Goal: Task Accomplishment & Management: Complete application form

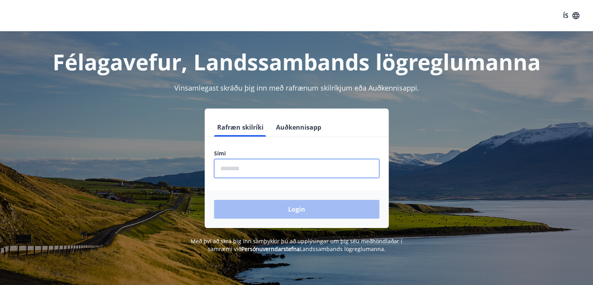
click at [261, 165] on input "phone" at bounding box center [296, 168] width 165 height 19
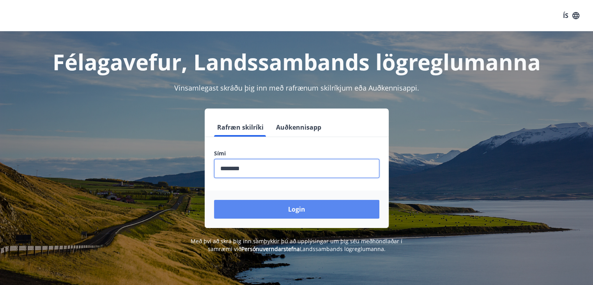
type input "********"
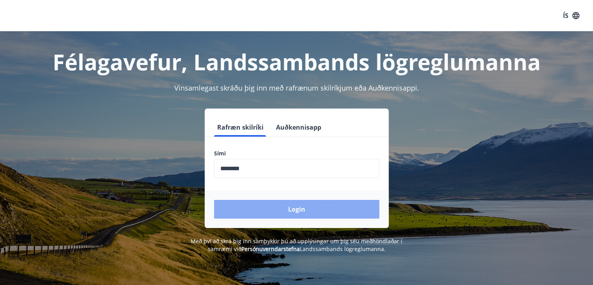
click at [295, 209] on button "Login" at bounding box center [296, 209] width 165 height 19
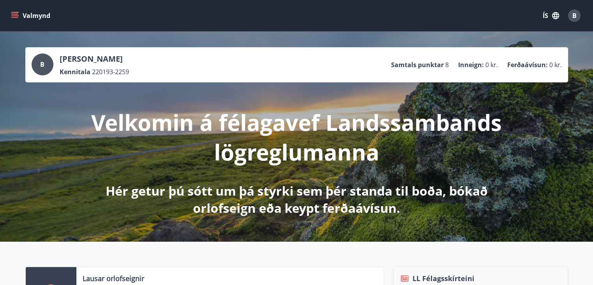
click at [15, 14] on icon "menu" at bounding box center [14, 14] width 7 height 1
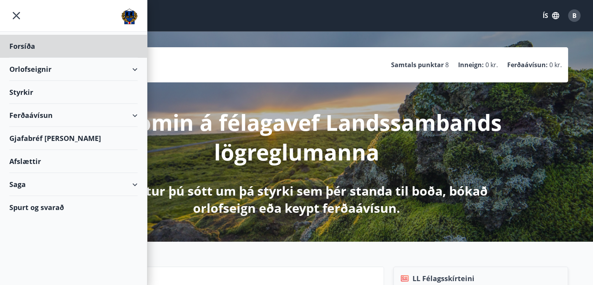
click at [46, 96] on div "Styrkir" at bounding box center [73, 92] width 128 height 23
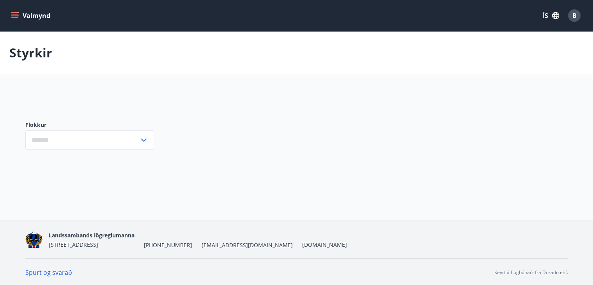
type input "***"
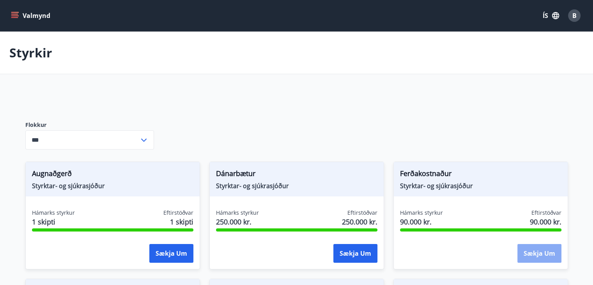
click at [538, 247] on button "Sækja um" at bounding box center [540, 253] width 44 height 19
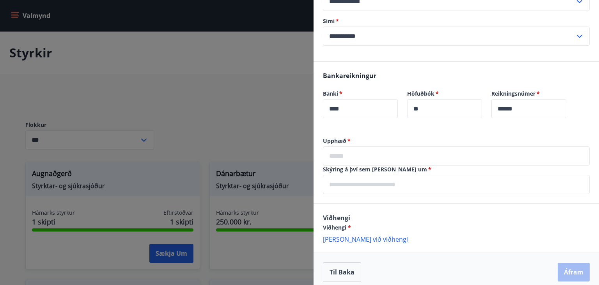
scroll to position [219, 0]
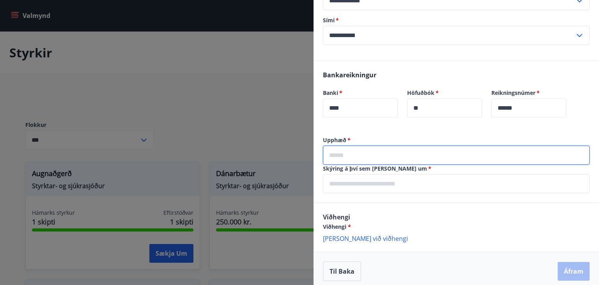
click at [404, 156] on input "text" at bounding box center [456, 154] width 267 height 19
type input "*****"
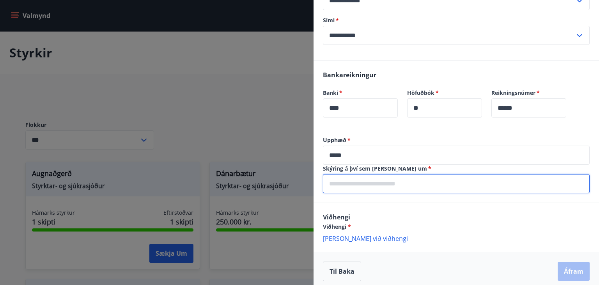
click at [392, 184] on input "text" at bounding box center [456, 183] width 267 height 19
type input "**********"
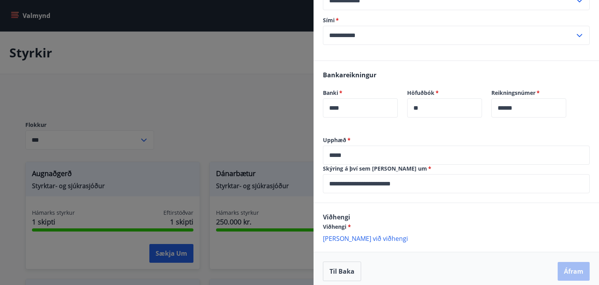
click at [356, 235] on p "Bæta við viðhengi" at bounding box center [456, 238] width 267 height 8
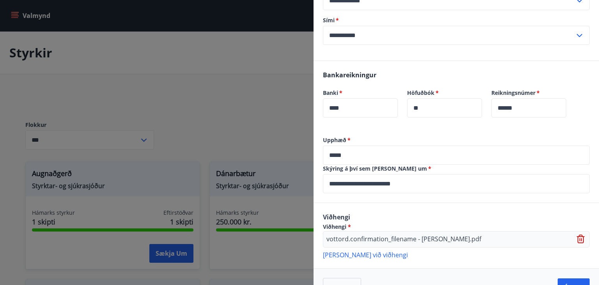
scroll to position [241, 0]
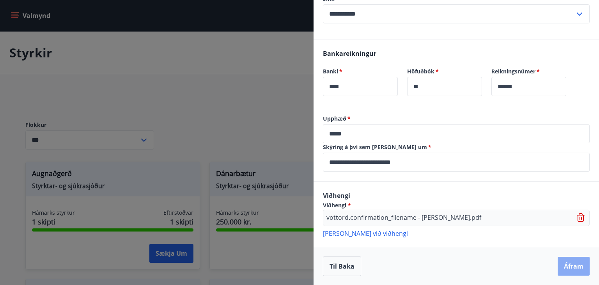
click at [562, 260] on button "Áfram" at bounding box center [574, 266] width 32 height 19
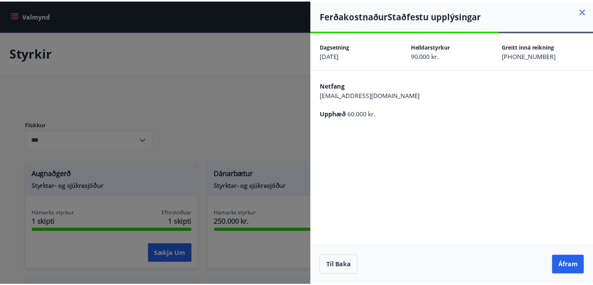
scroll to position [0, 0]
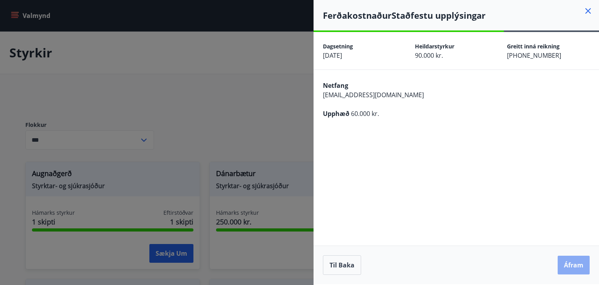
click at [585, 271] on button "Áfram" at bounding box center [574, 264] width 32 height 19
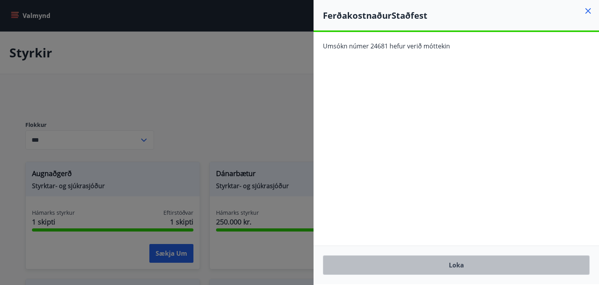
click at [395, 267] on button "Loka" at bounding box center [456, 265] width 267 height 20
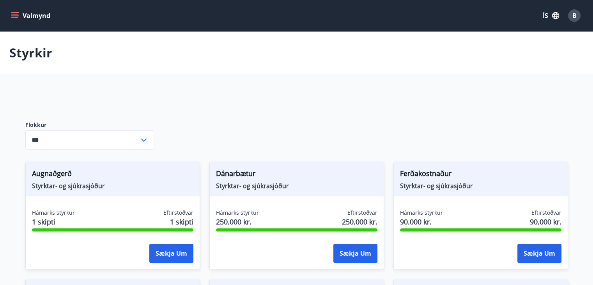
click at [17, 19] on icon "menu" at bounding box center [15, 16] width 8 height 8
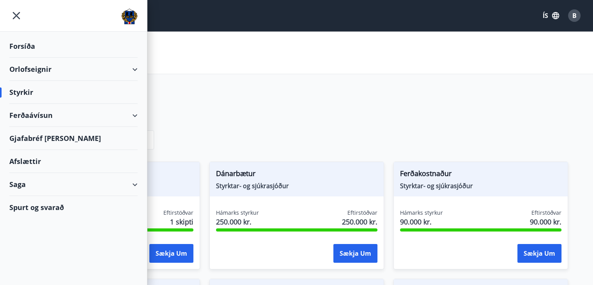
click at [131, 187] on div "Saga" at bounding box center [73, 184] width 128 height 23
click at [32, 234] on div "Umsóknir" at bounding box center [74, 237] width 116 height 16
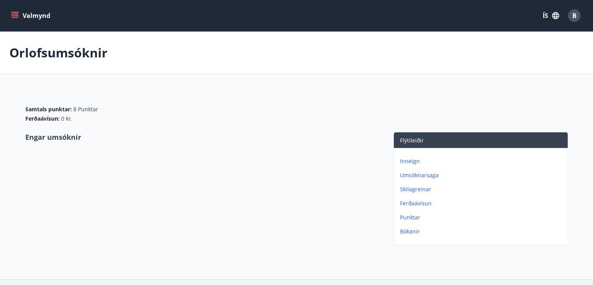
click at [420, 174] on p "Umsóknarsaga" at bounding box center [482, 175] width 165 height 8
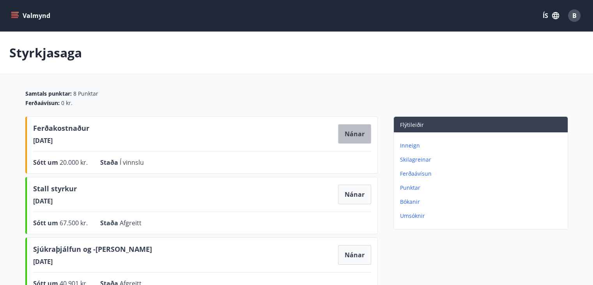
click at [364, 136] on button "Nánar" at bounding box center [354, 134] width 33 height 20
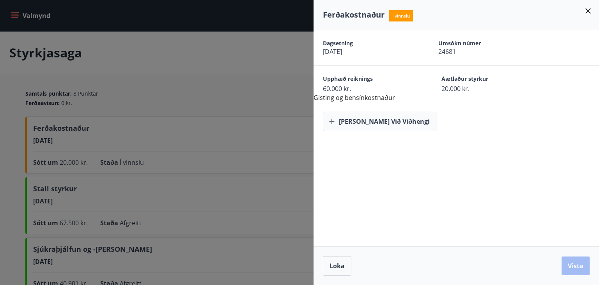
click at [589, 10] on icon at bounding box center [587, 10] width 9 height 9
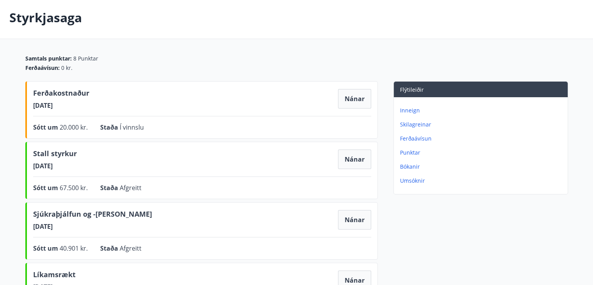
scroll to position [35, 0]
click at [113, 129] on span "Staða" at bounding box center [110, 126] width 20 height 9
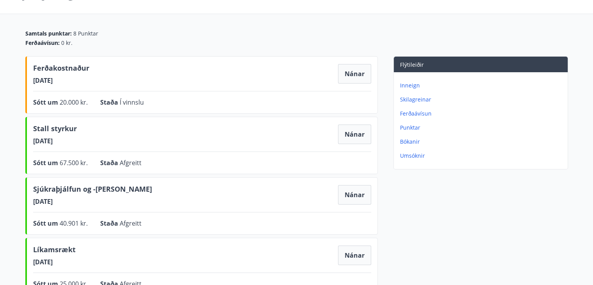
scroll to position [0, 0]
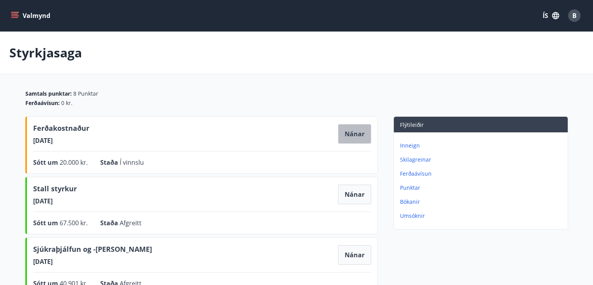
click at [352, 136] on button "Nánar" at bounding box center [354, 134] width 33 height 20
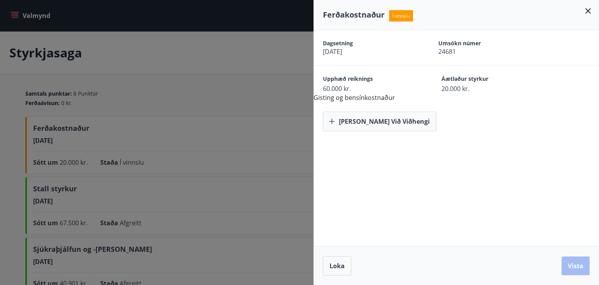
click at [587, 14] on icon at bounding box center [587, 10] width 9 height 9
